Goal: Transaction & Acquisition: Purchase product/service

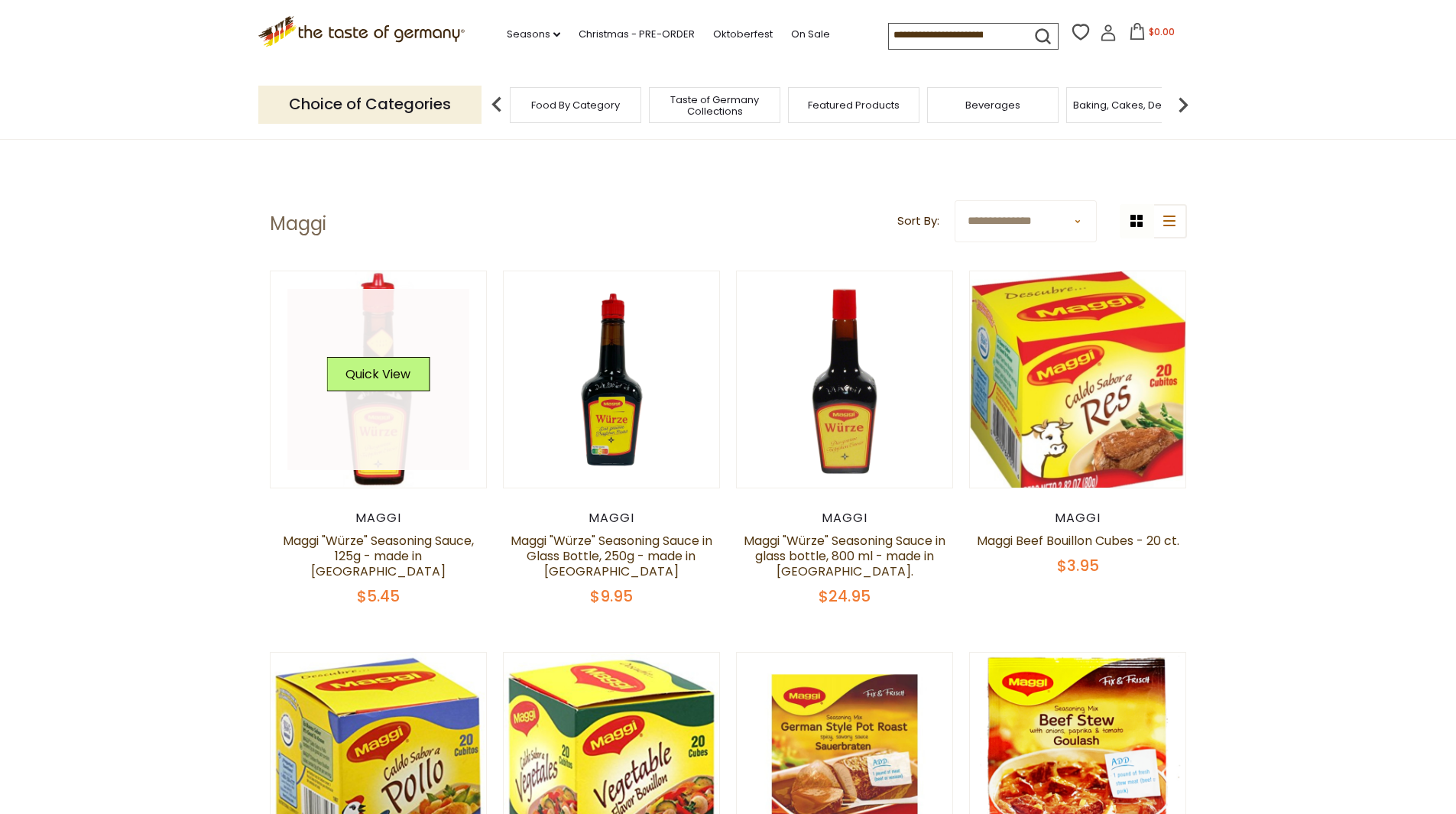
click at [382, 410] on link at bounding box center [378, 379] width 182 height 182
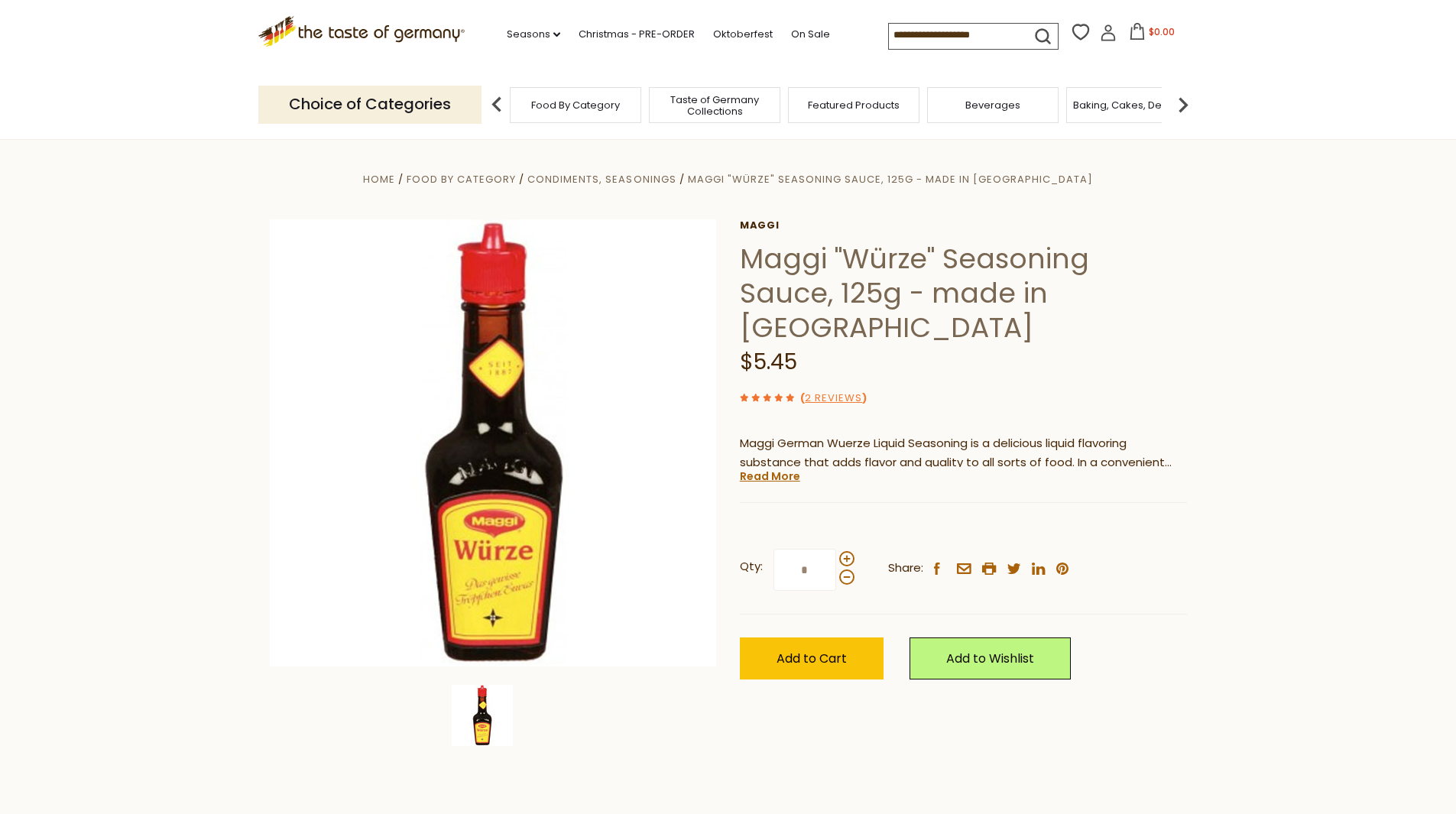
drag, startPoint x: 1217, startPoint y: 383, endPoint x: 1217, endPoint y: 372, distance: 11.0
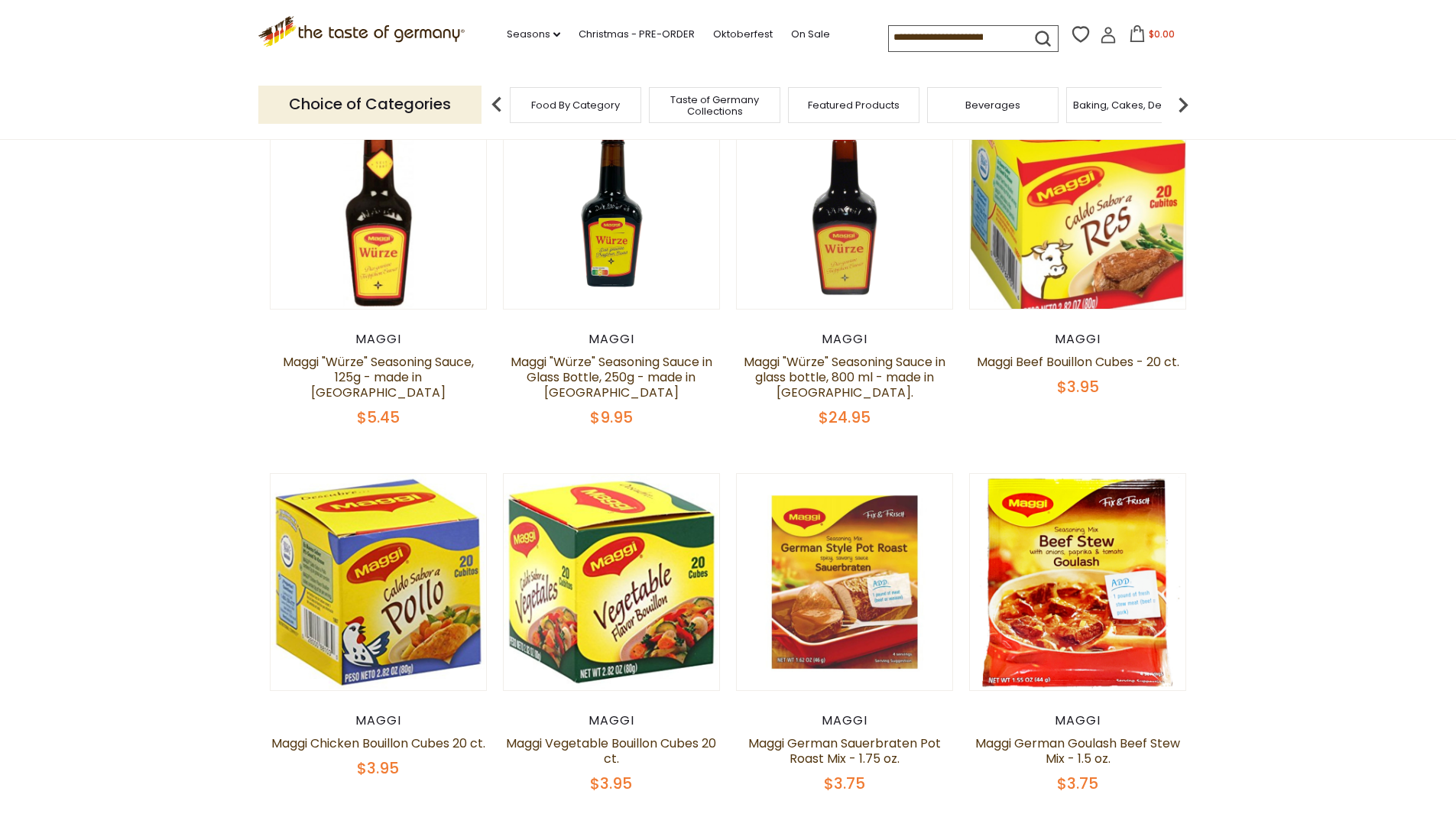
scroll to position [305, 0]
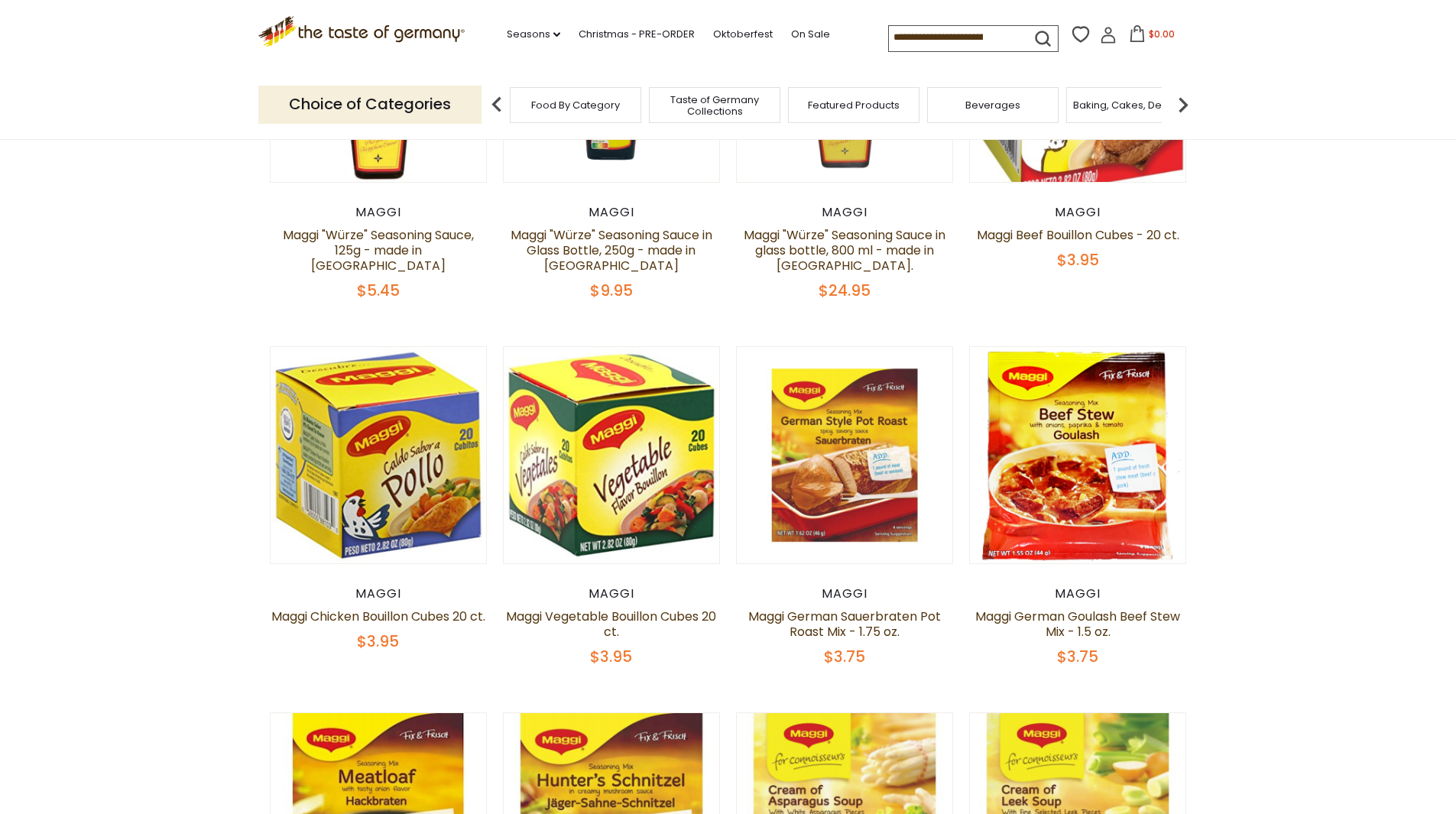
drag, startPoint x: 1236, startPoint y: 453, endPoint x: 1232, endPoint y: 426, distance: 27.3
